Goal: Task Accomplishment & Management: Manage account settings

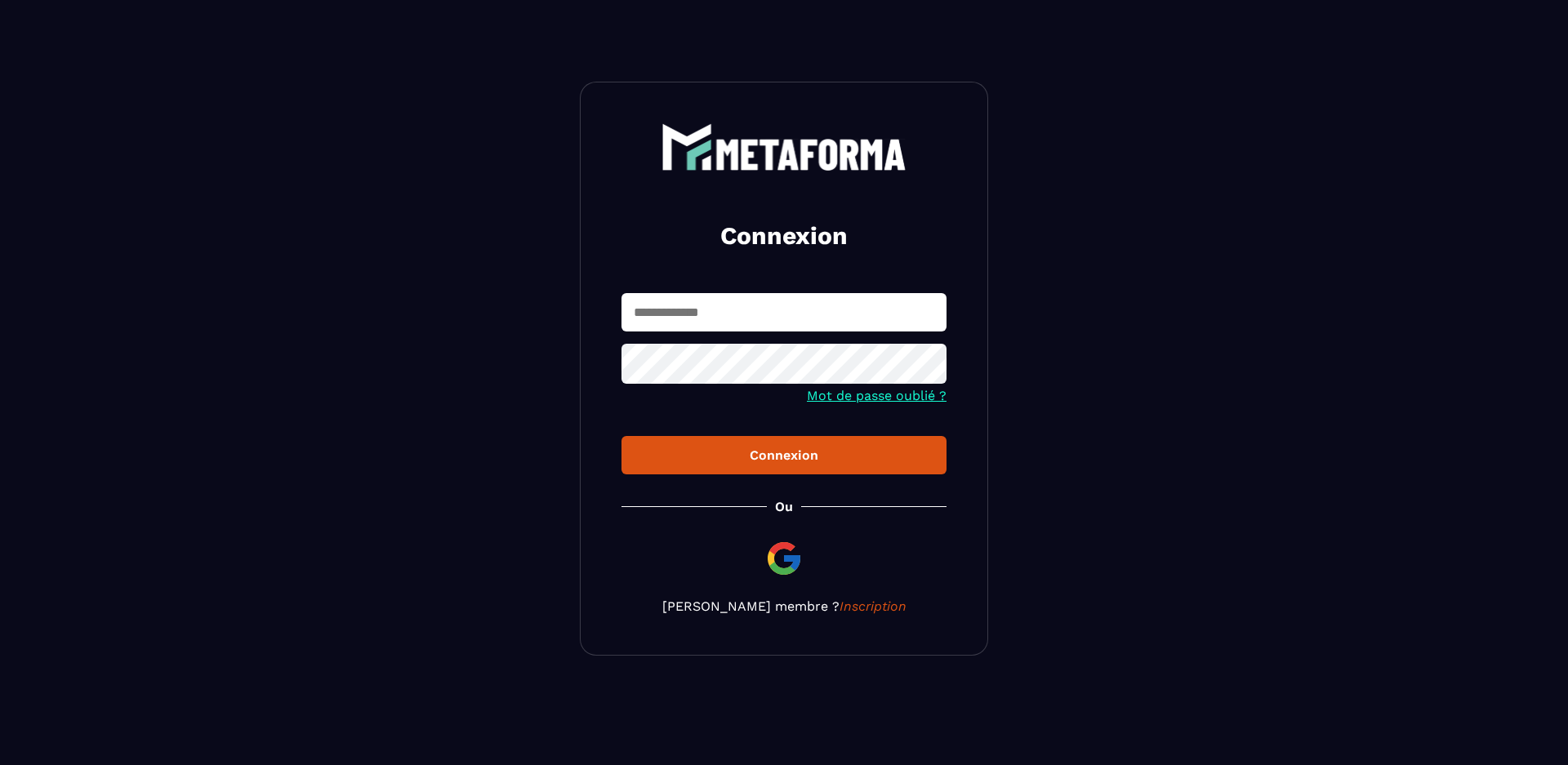
click at [741, 315] on input "text" at bounding box center [784, 312] width 325 height 39
type input "**********"
click at [926, 364] on icon at bounding box center [928, 365] width 18 height 15
click at [926, 364] on icon at bounding box center [928, 365] width 20 height 20
click at [786, 455] on div "Connexion" at bounding box center [784, 455] width 299 height 16
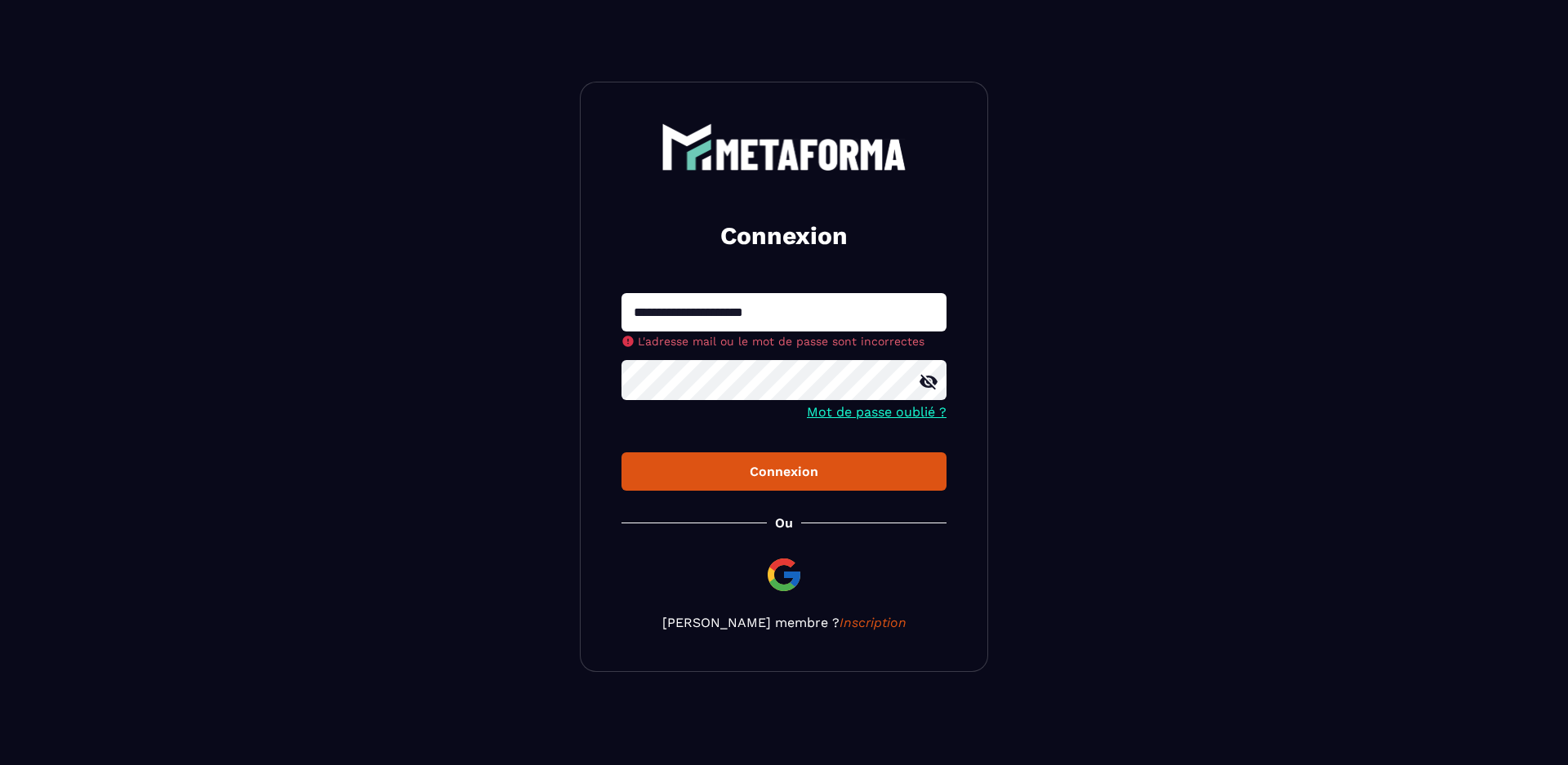
click at [934, 380] on icon at bounding box center [928, 382] width 18 height 15
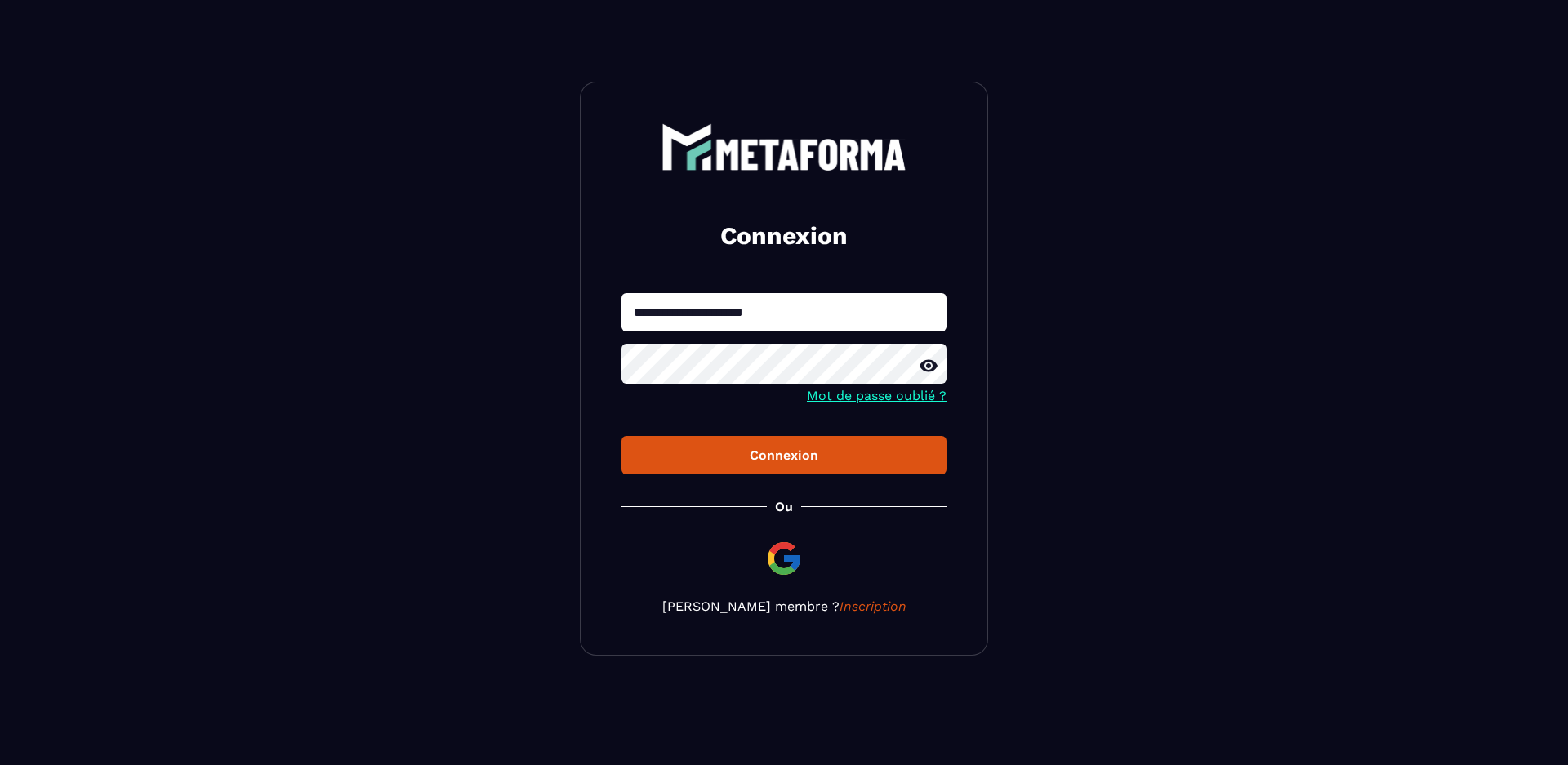
click at [931, 384] on div at bounding box center [784, 365] width 325 height 44
click at [771, 456] on div "Connexion" at bounding box center [784, 455] width 299 height 16
